Goal: Find specific page/section: Find specific page/section

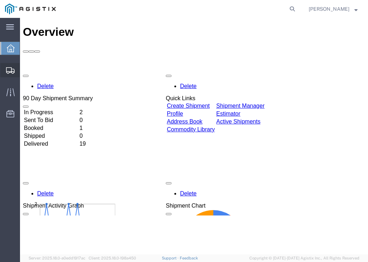
click at [5, 71] on div at bounding box center [10, 70] width 20 height 14
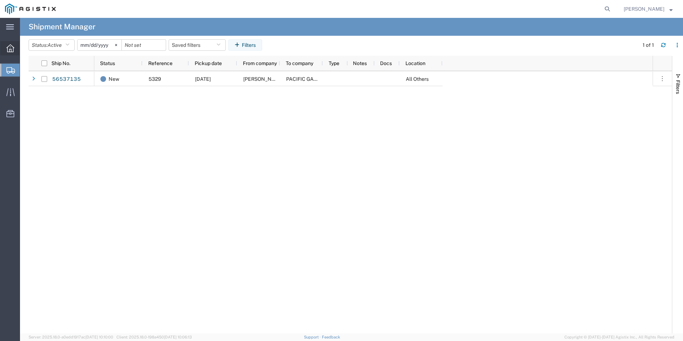
click at [19, 47] on div at bounding box center [10, 48] width 20 height 14
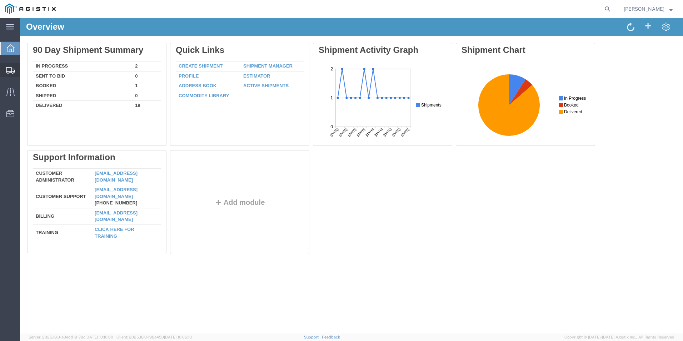
click at [10, 71] on icon at bounding box center [10, 70] width 9 height 6
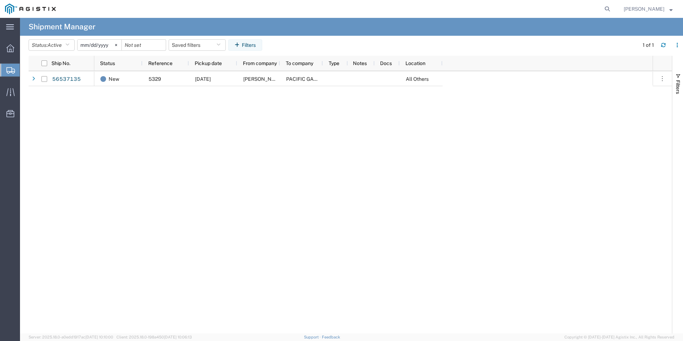
click at [25, 75] on span "Shipments" at bounding box center [23, 70] width 6 height 14
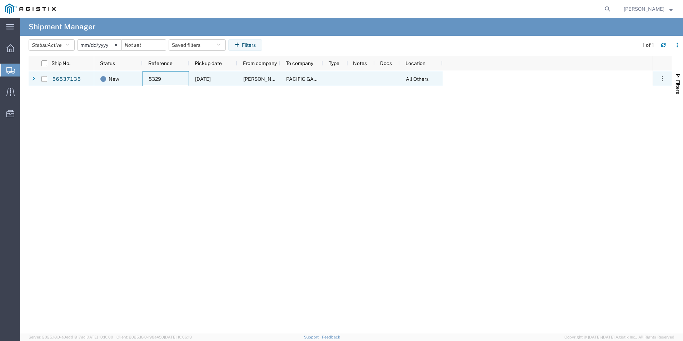
click at [163, 79] on div "5329" at bounding box center [166, 78] width 46 height 15
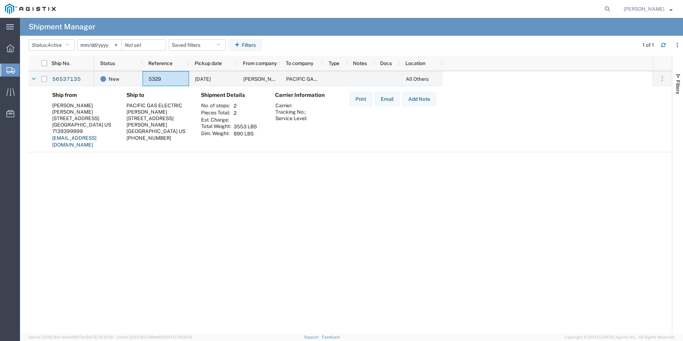
click at [238, 204] on div "New 5329 [DATE] Madden Bolt PACIFIC GAS ELECTRIC All Others" at bounding box center [373, 202] width 559 height 262
click at [14, 93] on icon at bounding box center [10, 92] width 8 height 8
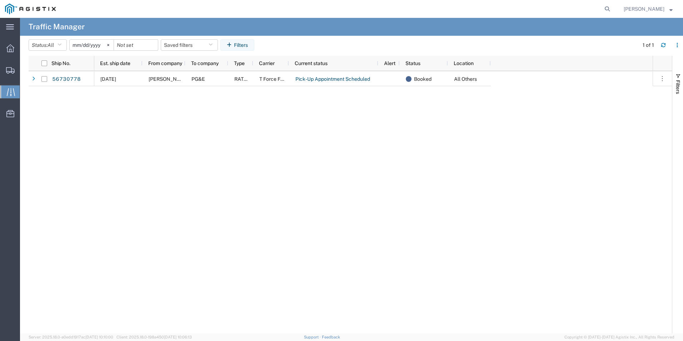
click at [368, 175] on div "[DATE] [PERSON_NAME] PG&E RATED T Force Freight Pick-Up Appointment Scheduled B…" at bounding box center [373, 202] width 559 height 262
